Goal: Information Seeking & Learning: Learn about a topic

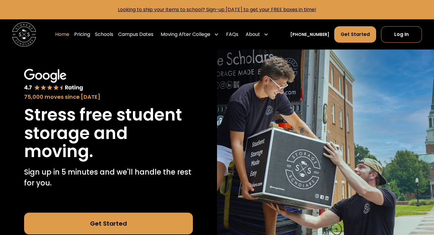
scroll to position [120, 0]
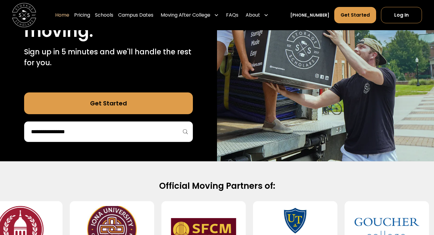
click at [129, 99] on link "Get Started" at bounding box center [108, 103] width 169 height 22
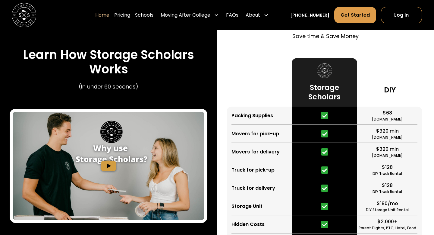
scroll to position [1216, 0]
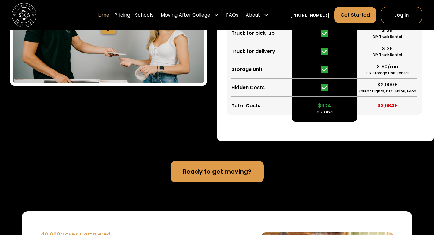
click at [255, 179] on link "Ready to get moving?" at bounding box center [217, 171] width 93 height 22
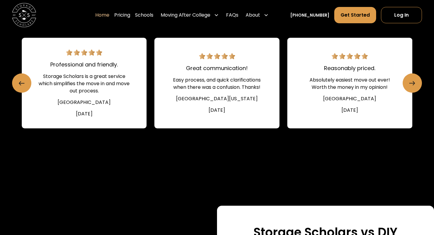
scroll to position [488, 0]
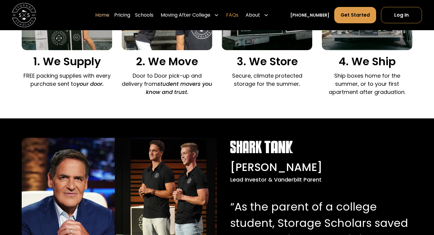
click at [239, 14] on link "FAQs" at bounding box center [232, 15] width 12 height 17
click at [130, 17] on link "Pricing" at bounding box center [122, 15] width 16 height 17
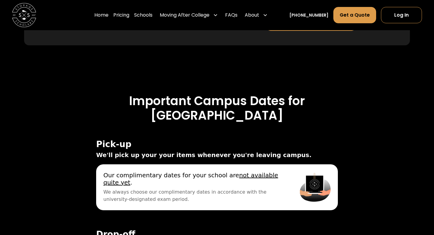
scroll to position [1947, 0]
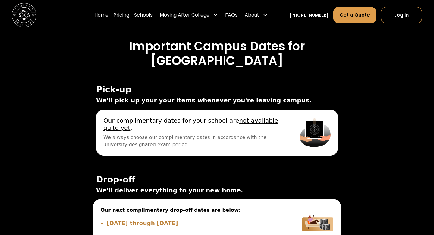
click at [211, 233] on div "Dates outside this list will incur a $300 charge and are subject to availabilit…" at bounding box center [194, 236] width 187 height 7
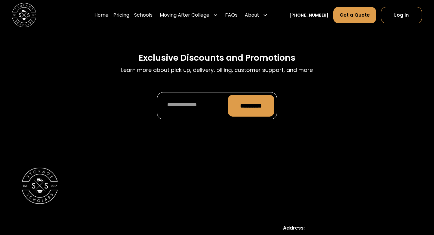
scroll to position [2828, 0]
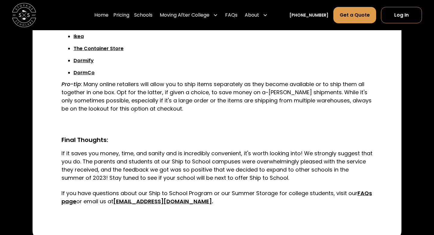
scroll to position [1737, 0]
